Goal: Information Seeking & Learning: Check status

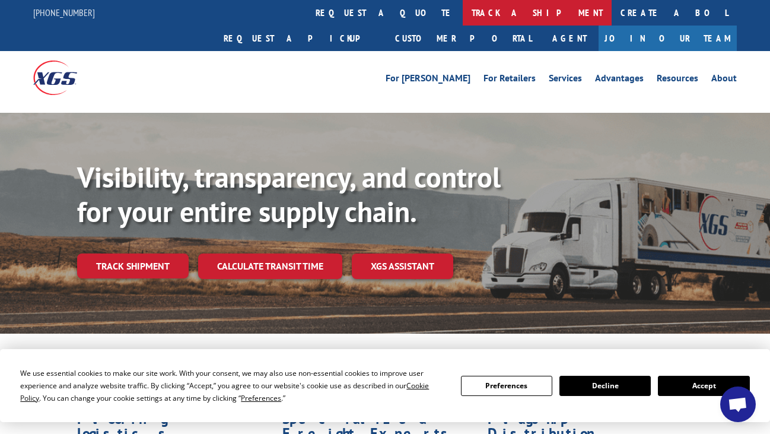
click at [463, 9] on link "track a shipment" at bounding box center [537, 13] width 149 height 26
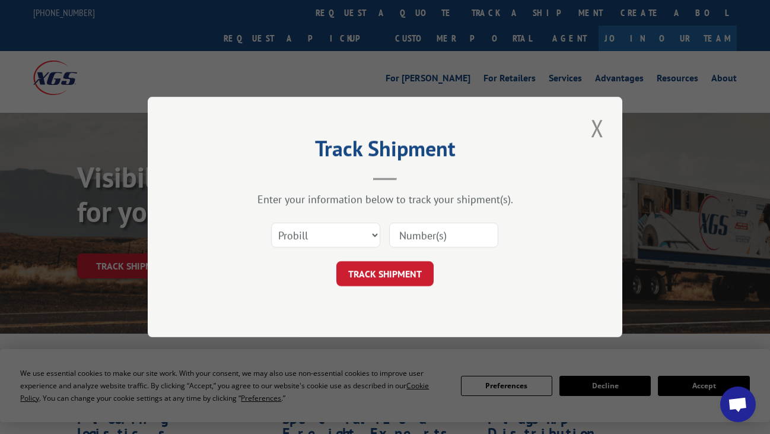
click at [440, 235] on input at bounding box center [443, 234] width 109 height 25
paste input "17386617"
type input "17386617"
click at [394, 273] on button "TRACK SHIPMENT" at bounding box center [384, 273] width 97 height 25
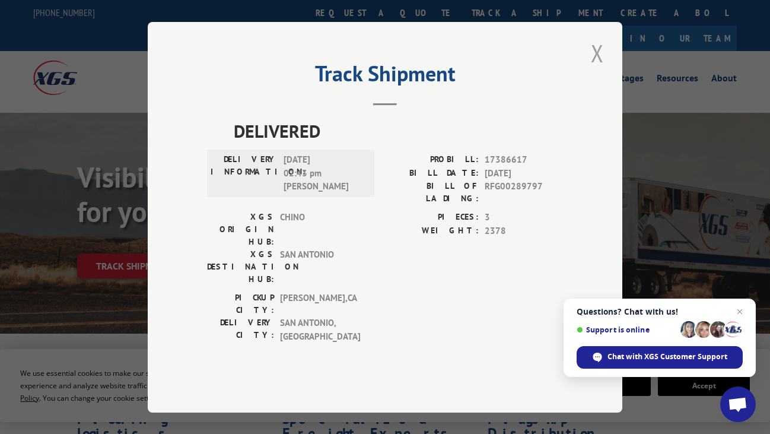
click at [594, 69] on button "Close modal" at bounding box center [597, 53] width 20 height 33
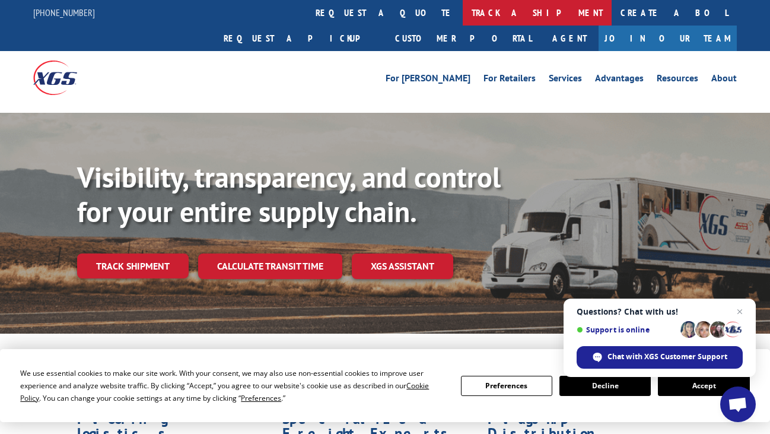
click at [463, 12] on link "track a shipment" at bounding box center [537, 13] width 149 height 26
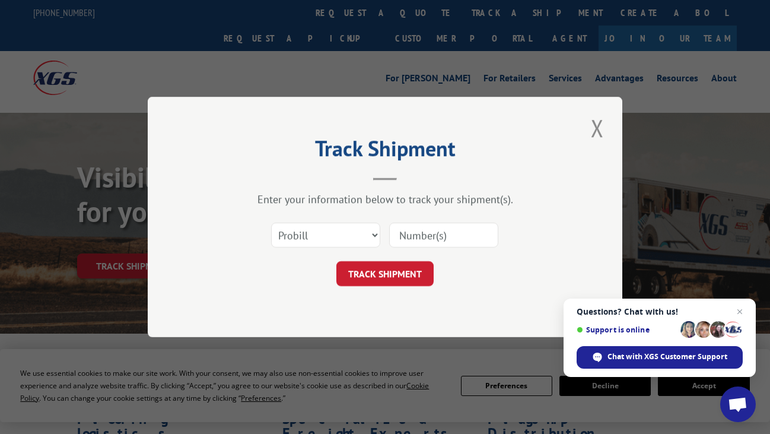
click at [420, 235] on input at bounding box center [443, 234] width 109 height 25
paste input "16958371"
type input "16958371"
click at [390, 276] on button "TRACK SHIPMENT" at bounding box center [384, 273] width 97 height 25
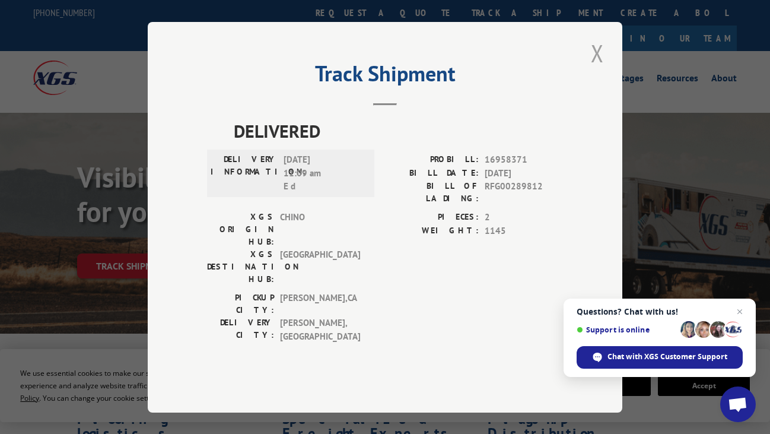
click at [600, 69] on button "Close modal" at bounding box center [597, 53] width 20 height 33
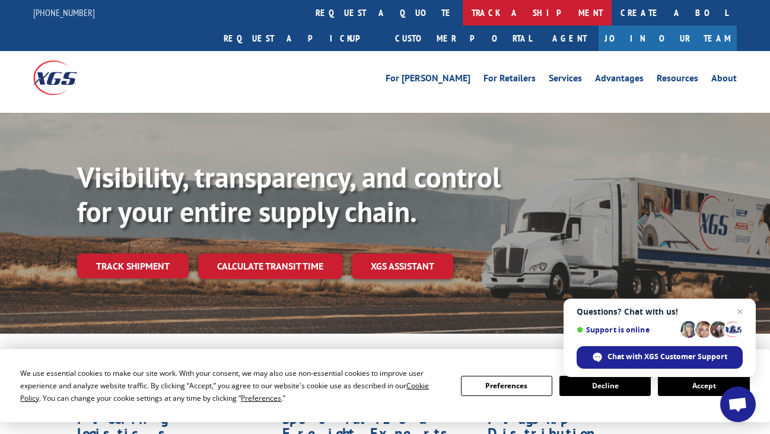
click at [463, 11] on link "track a shipment" at bounding box center [537, 13] width 149 height 26
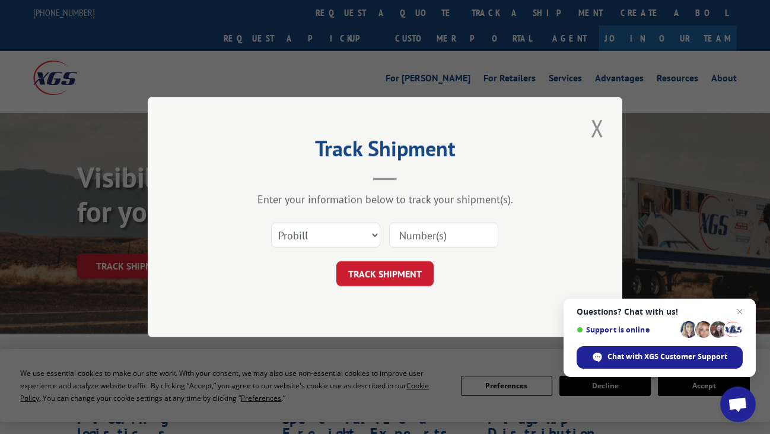
click at [417, 237] on input at bounding box center [443, 234] width 109 height 25
paste input "16955853"
type input "16955853"
click at [390, 272] on button "TRACK SHIPMENT" at bounding box center [384, 273] width 97 height 25
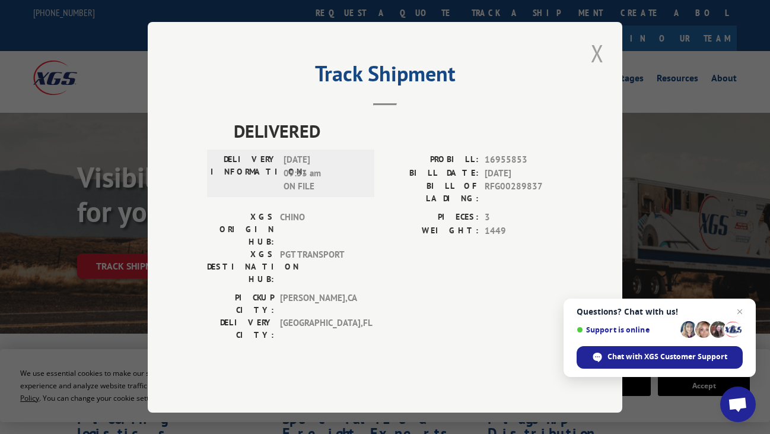
click at [600, 69] on button "Close modal" at bounding box center [597, 53] width 20 height 33
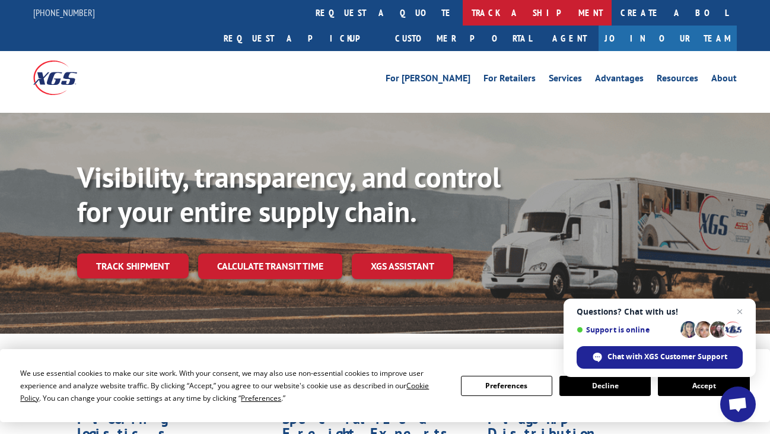
click at [463, 12] on link "track a shipment" at bounding box center [537, 13] width 149 height 26
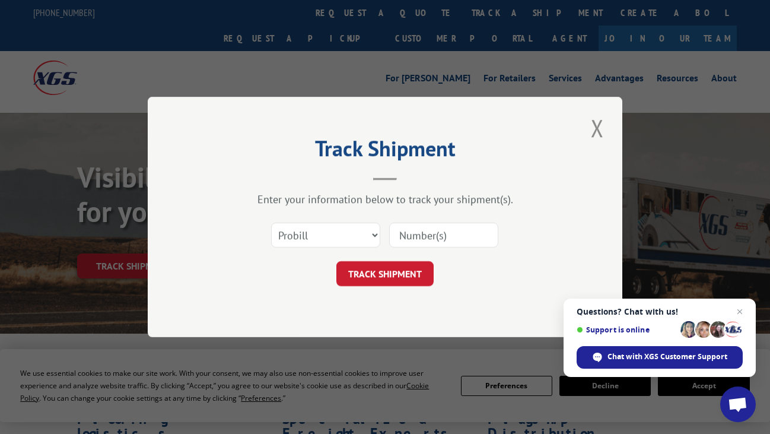
click at [404, 231] on input at bounding box center [443, 234] width 109 height 25
paste input "17395344"
type input "17395344"
click at [375, 273] on button "TRACK SHIPMENT" at bounding box center [384, 273] width 97 height 25
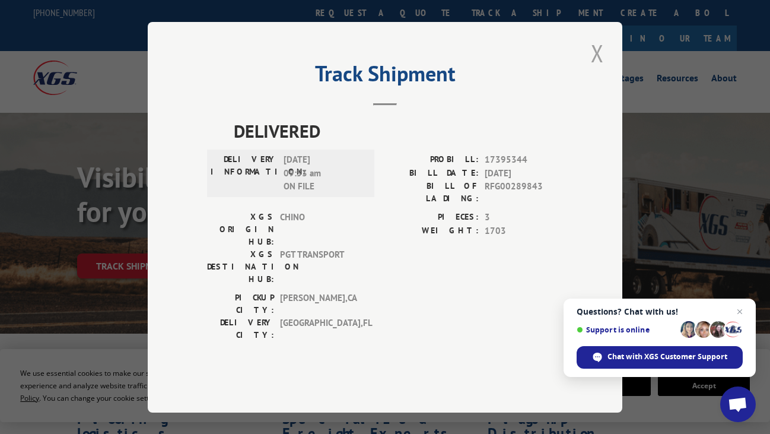
click at [594, 69] on button "Close modal" at bounding box center [597, 53] width 20 height 33
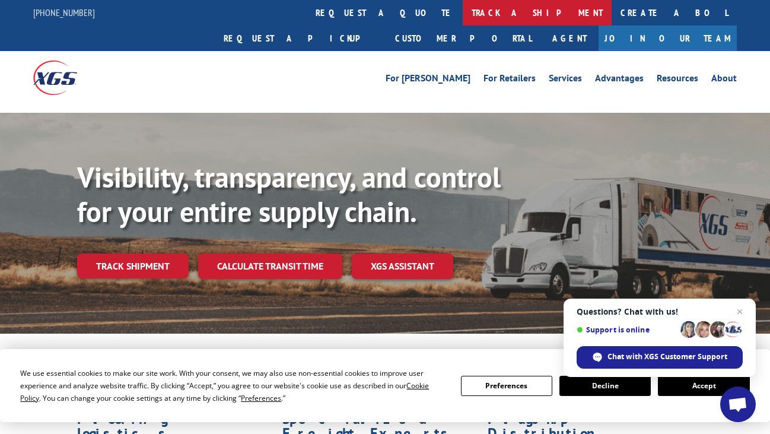
click at [463, 15] on link "track a shipment" at bounding box center [537, 13] width 149 height 26
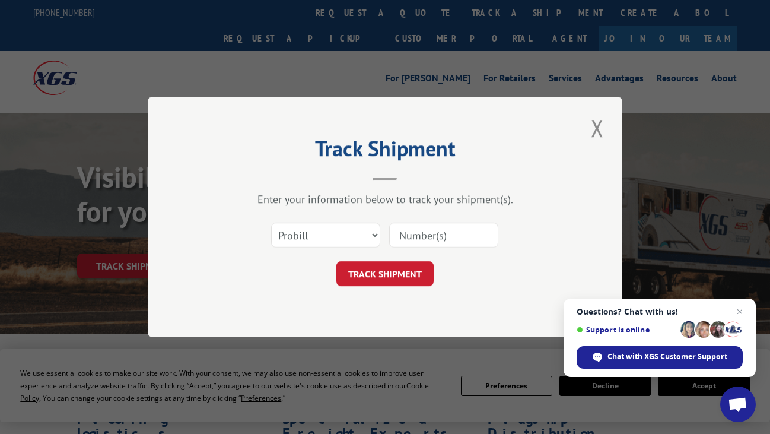
click at [432, 232] on input at bounding box center [443, 234] width 109 height 25
paste input "17108424"
type input "17108424"
click at [385, 281] on button "TRACK SHIPMENT" at bounding box center [384, 273] width 97 height 25
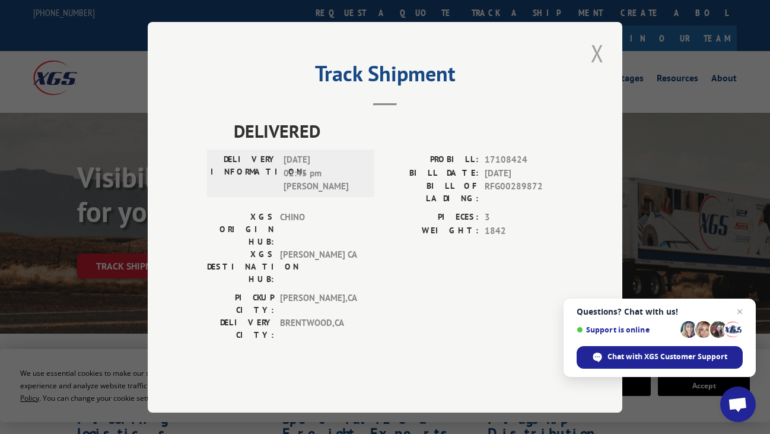
click at [597, 69] on button "Close modal" at bounding box center [597, 53] width 20 height 33
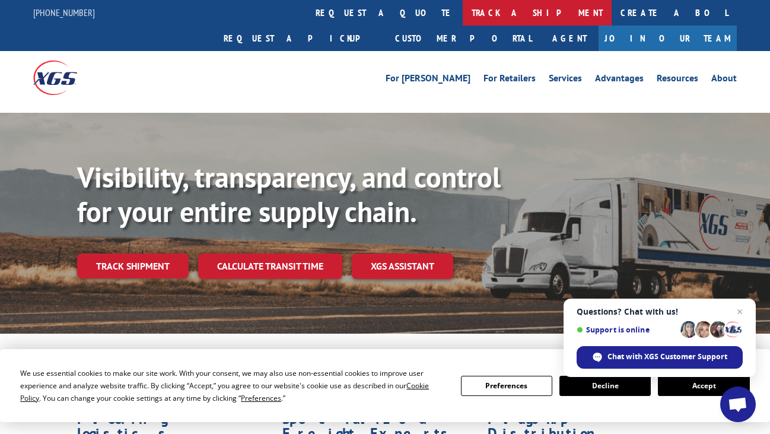
click at [463, 14] on link "track a shipment" at bounding box center [537, 13] width 149 height 26
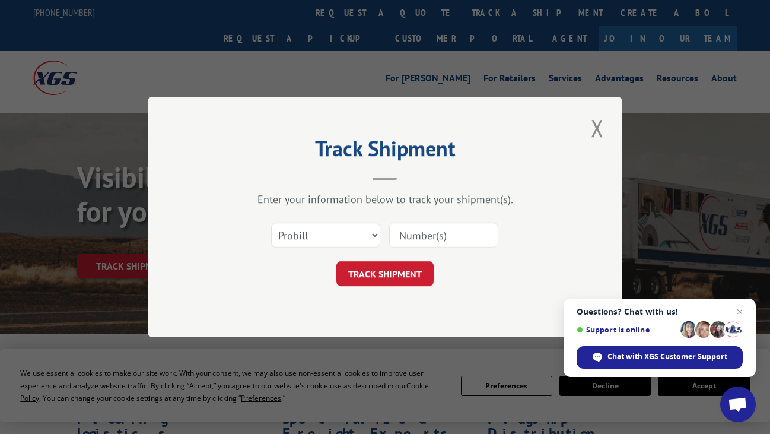
click at [430, 236] on input at bounding box center [443, 234] width 109 height 25
paste input "17386616"
type input "17386616"
click at [398, 273] on button "TRACK SHIPMENT" at bounding box center [384, 273] width 97 height 25
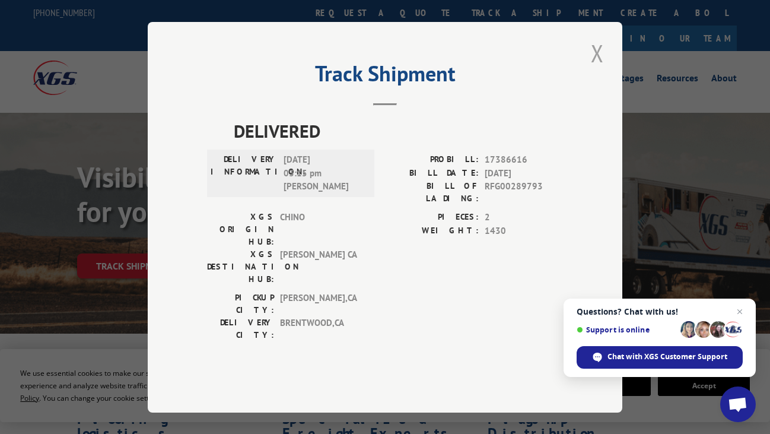
click at [604, 69] on button "Close modal" at bounding box center [597, 53] width 20 height 33
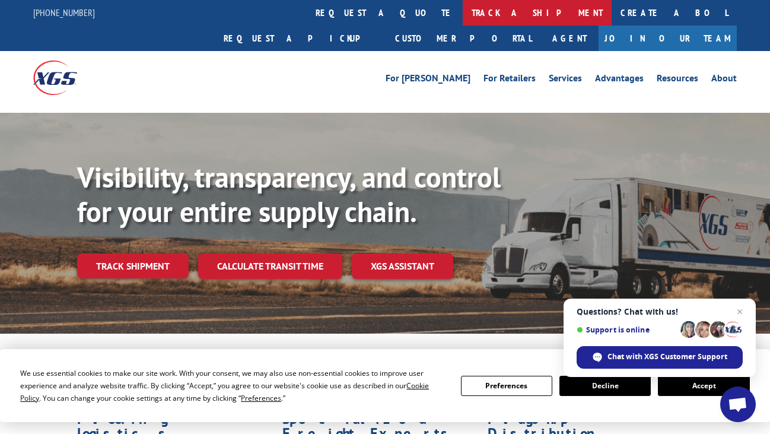
click at [463, 13] on link "track a shipment" at bounding box center [537, 13] width 149 height 26
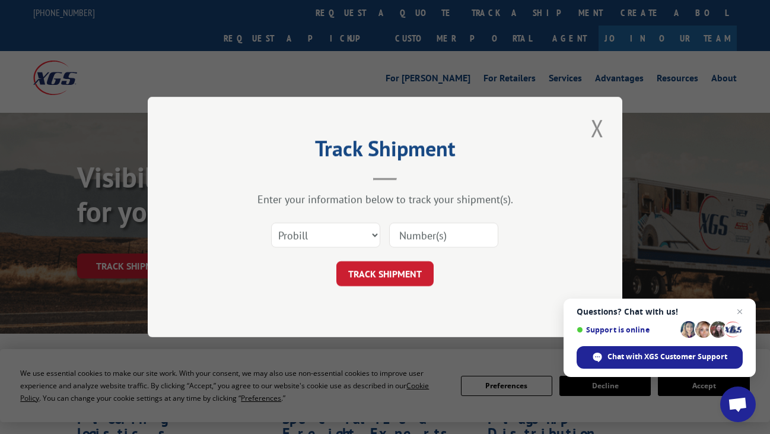
click at [418, 232] on input at bounding box center [443, 234] width 109 height 25
paste input "17108423"
type input "17108423"
click at [383, 272] on button "TRACK SHIPMENT" at bounding box center [384, 273] width 97 height 25
